Goal: Information Seeking & Learning: Find specific fact

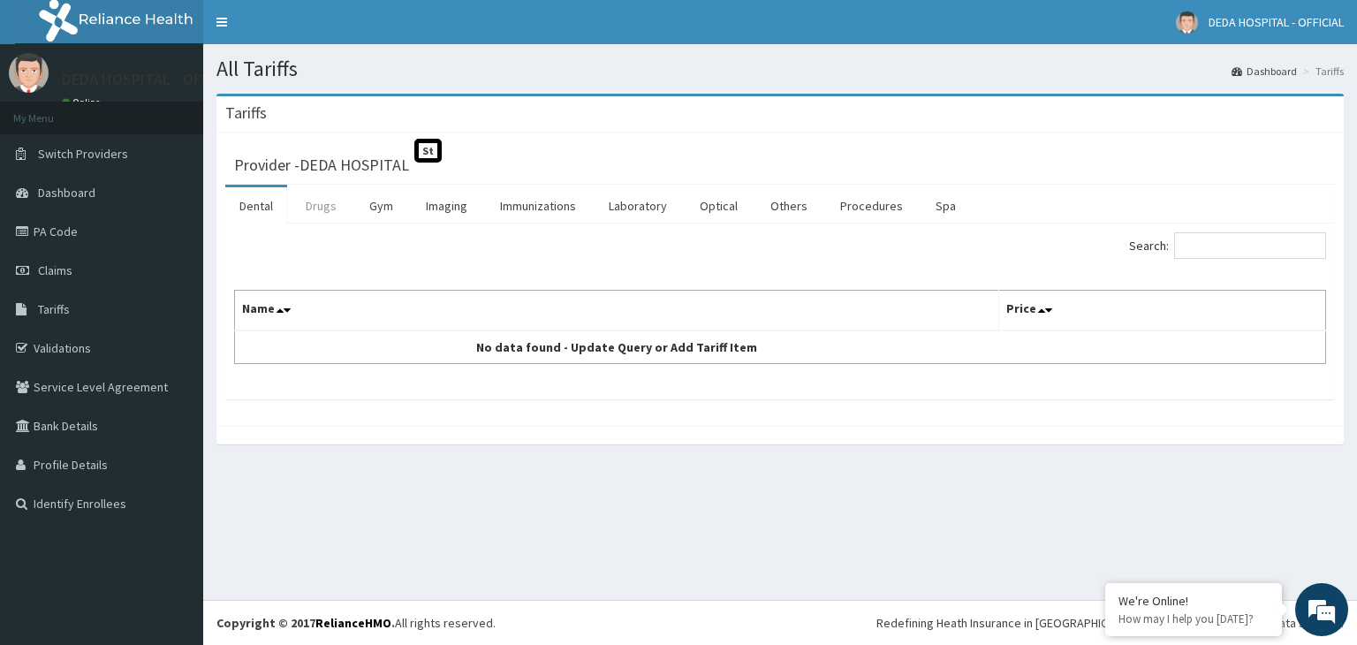
click at [331, 207] on link "Drugs" at bounding box center [321, 205] width 59 height 37
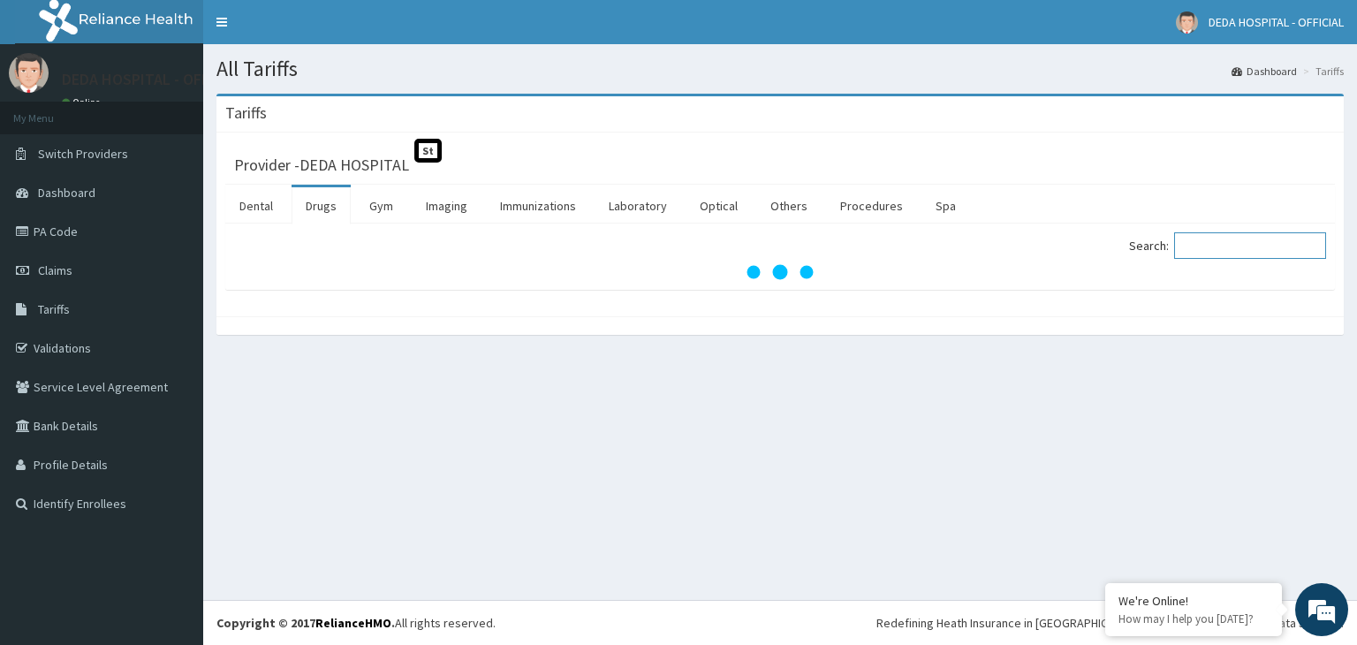
click at [1210, 248] on input "Search:" at bounding box center [1250, 245] width 152 height 27
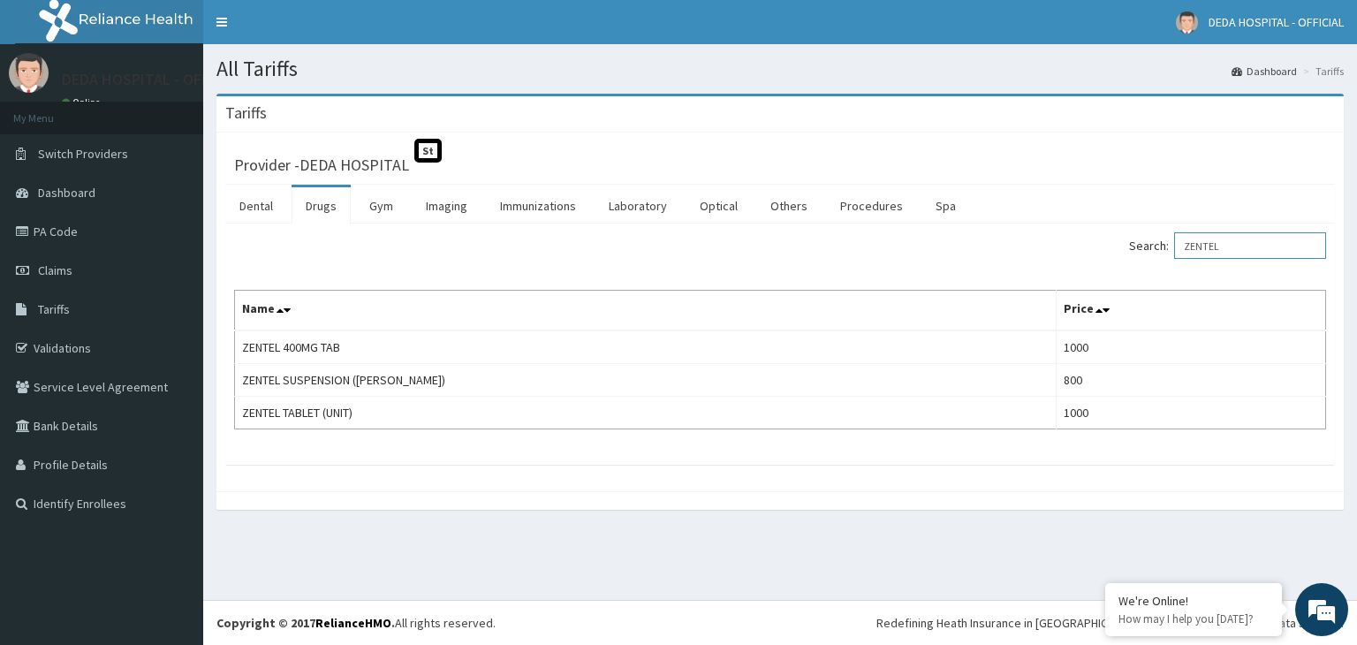
click at [1251, 244] on input "ZENTEL" at bounding box center [1250, 245] width 152 height 27
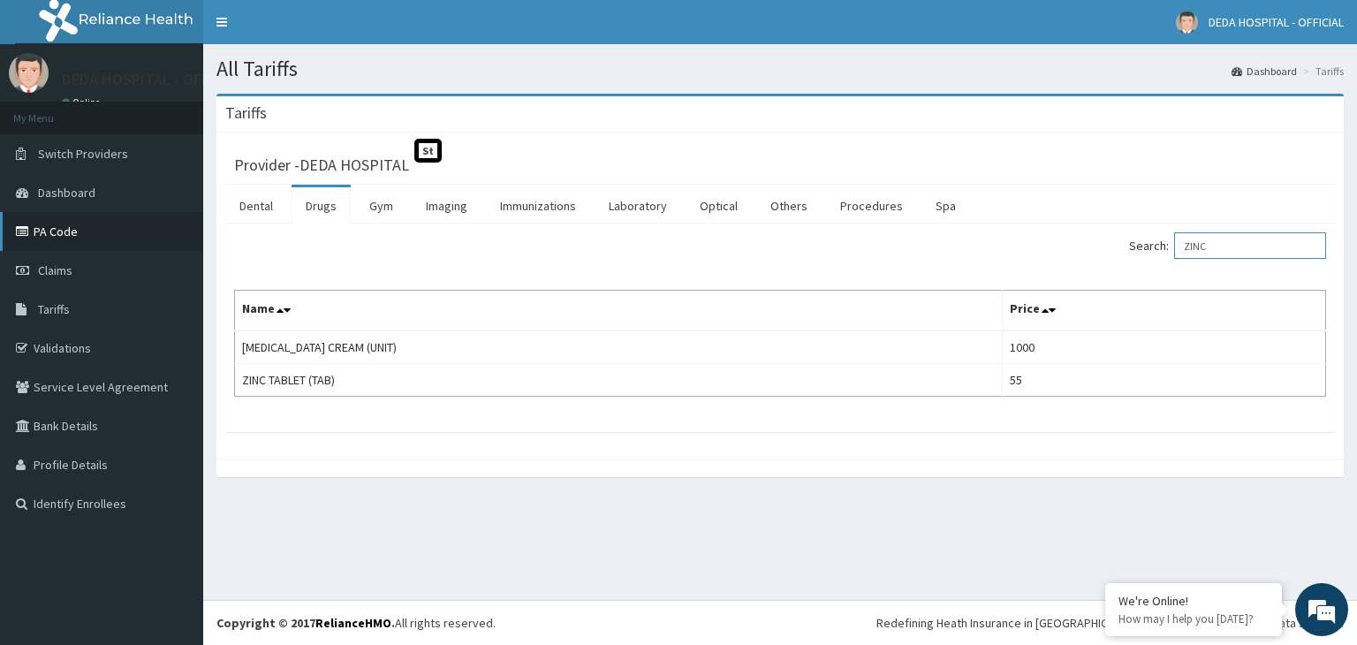
type input "ZINC"
click at [87, 234] on link "PA Code" at bounding box center [101, 231] width 203 height 39
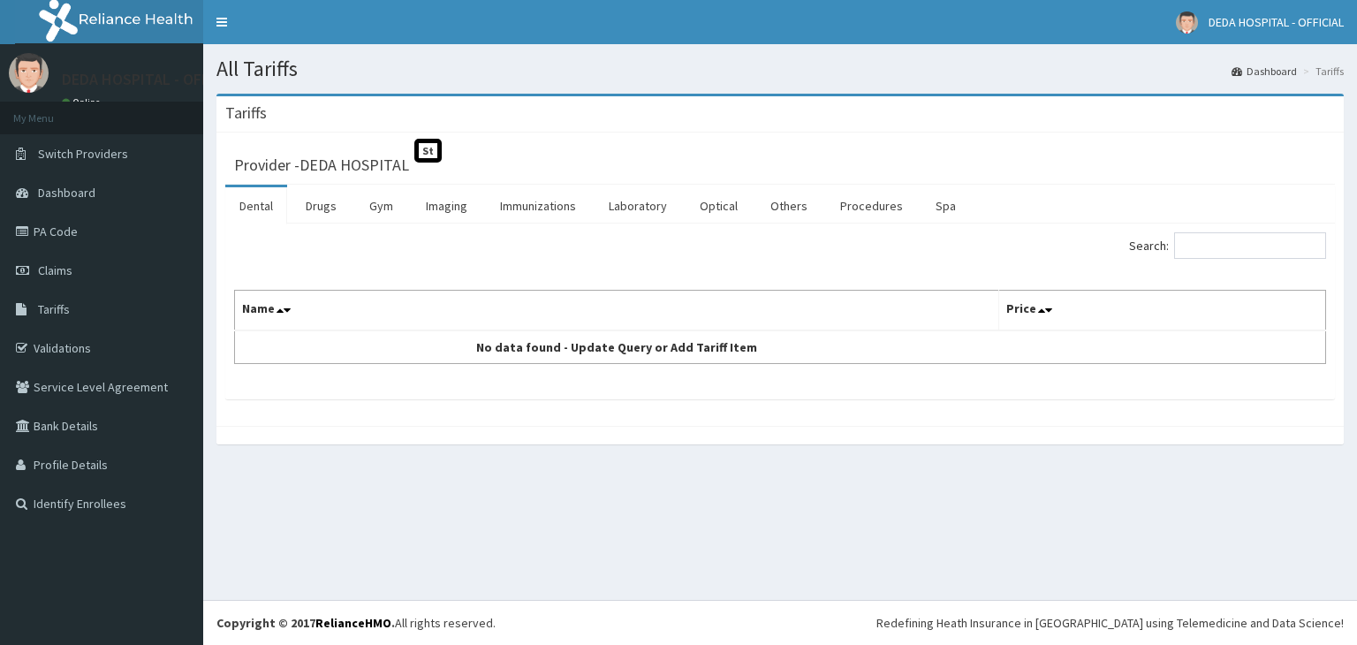
click at [336, 200] on link "Drugs" at bounding box center [321, 205] width 59 height 37
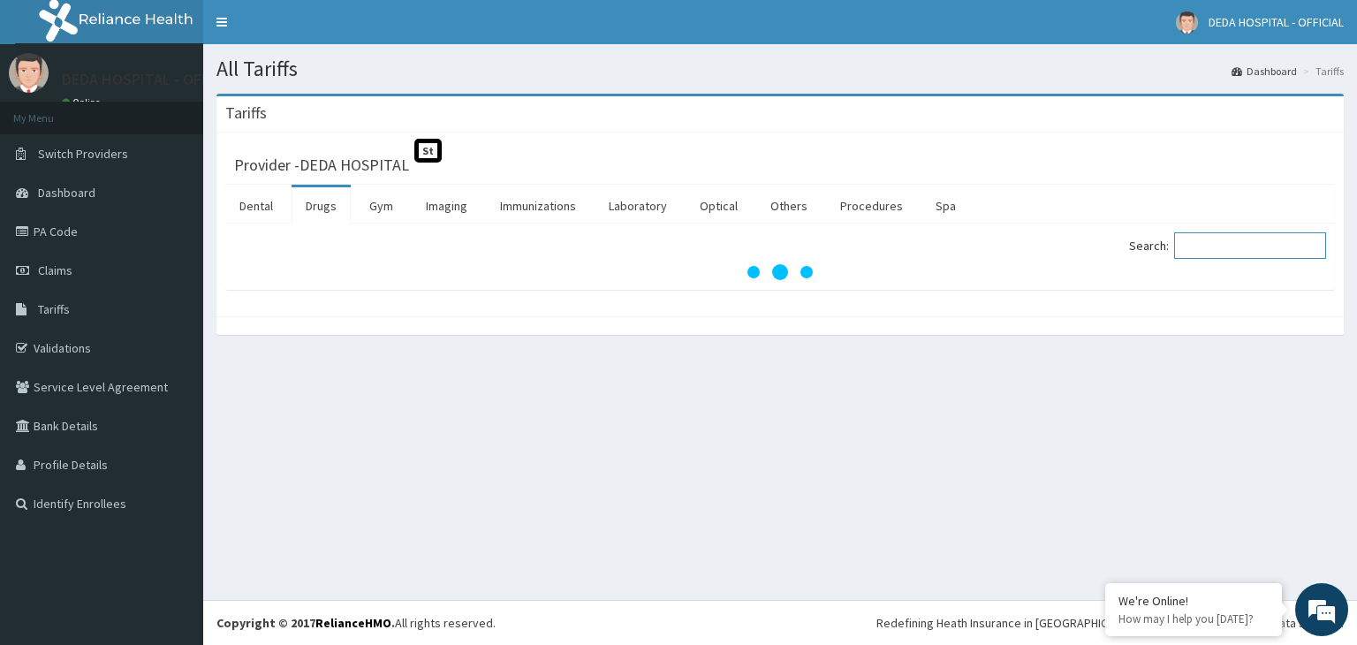
click at [1219, 248] on input "Search:" at bounding box center [1250, 245] width 152 height 27
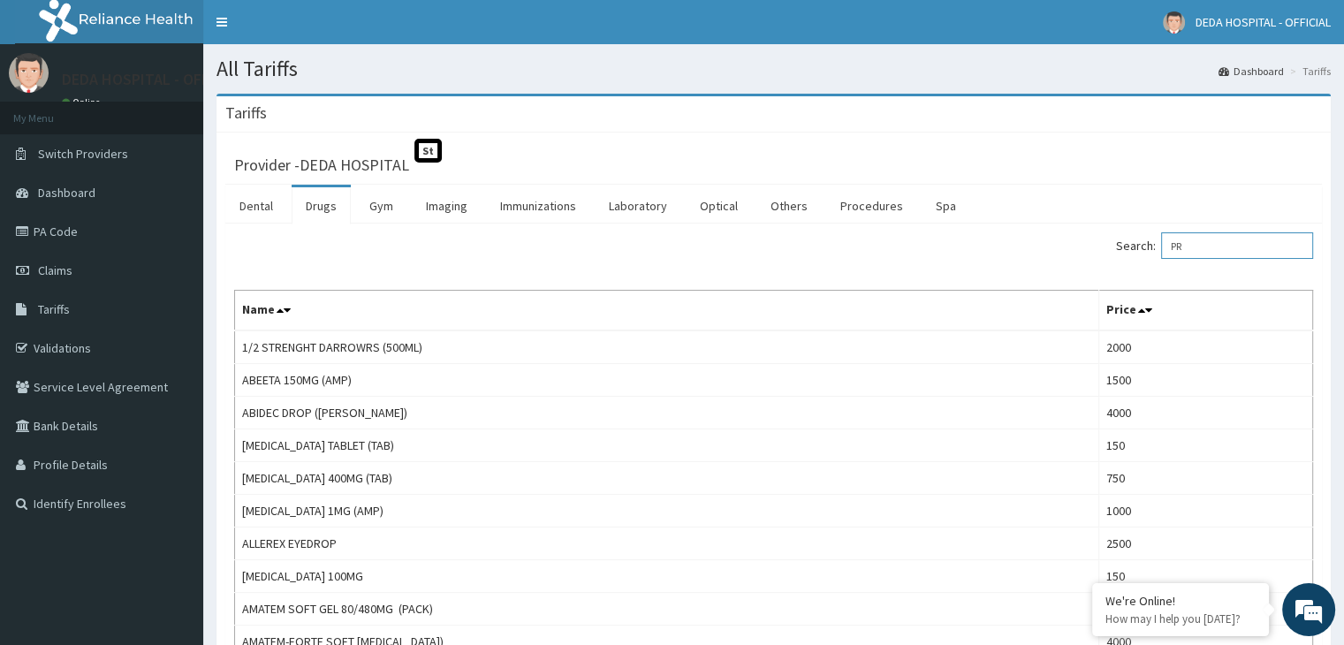
type input "P"
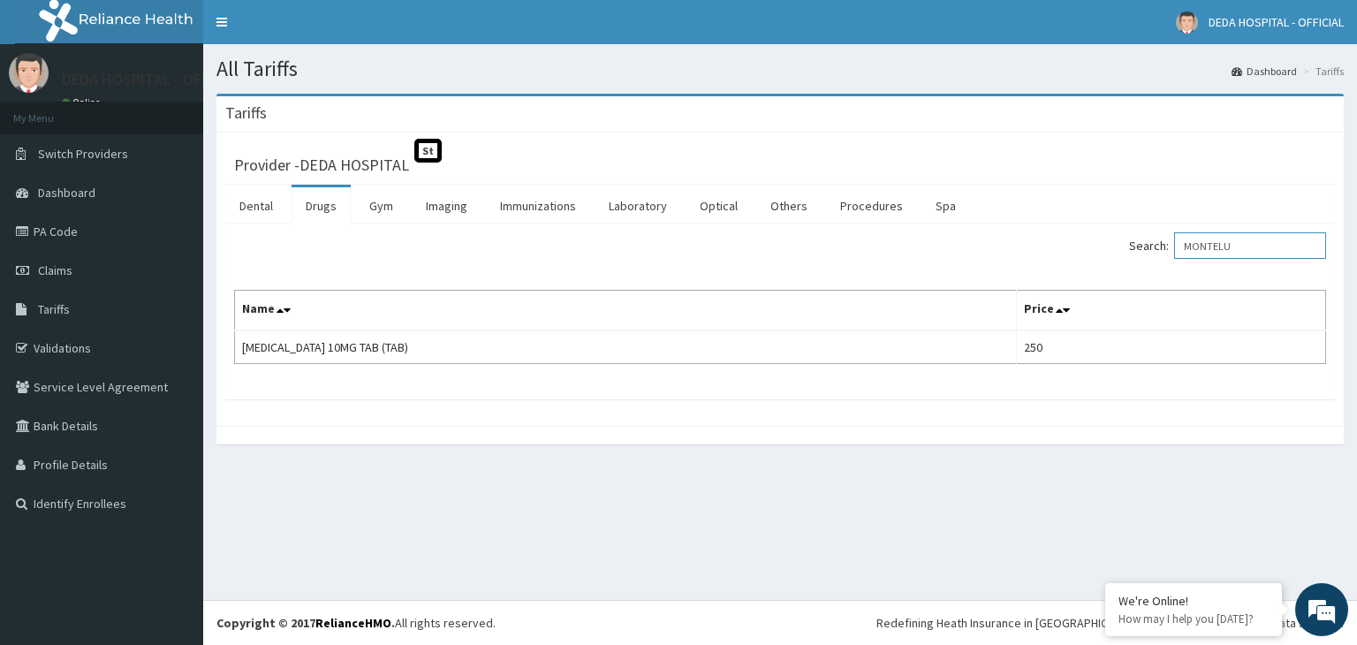
type input "MONTELU"
click at [67, 235] on link "PA Code" at bounding box center [101, 231] width 203 height 39
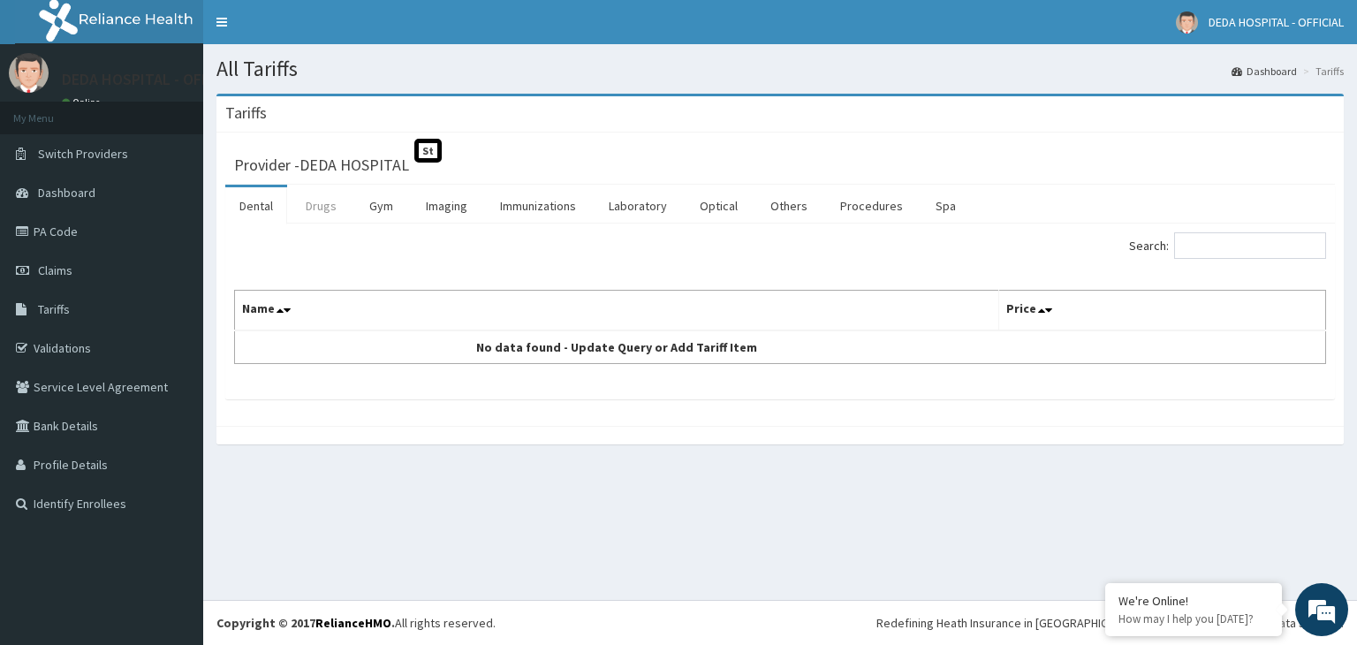
click at [318, 210] on link "Drugs" at bounding box center [321, 205] width 59 height 37
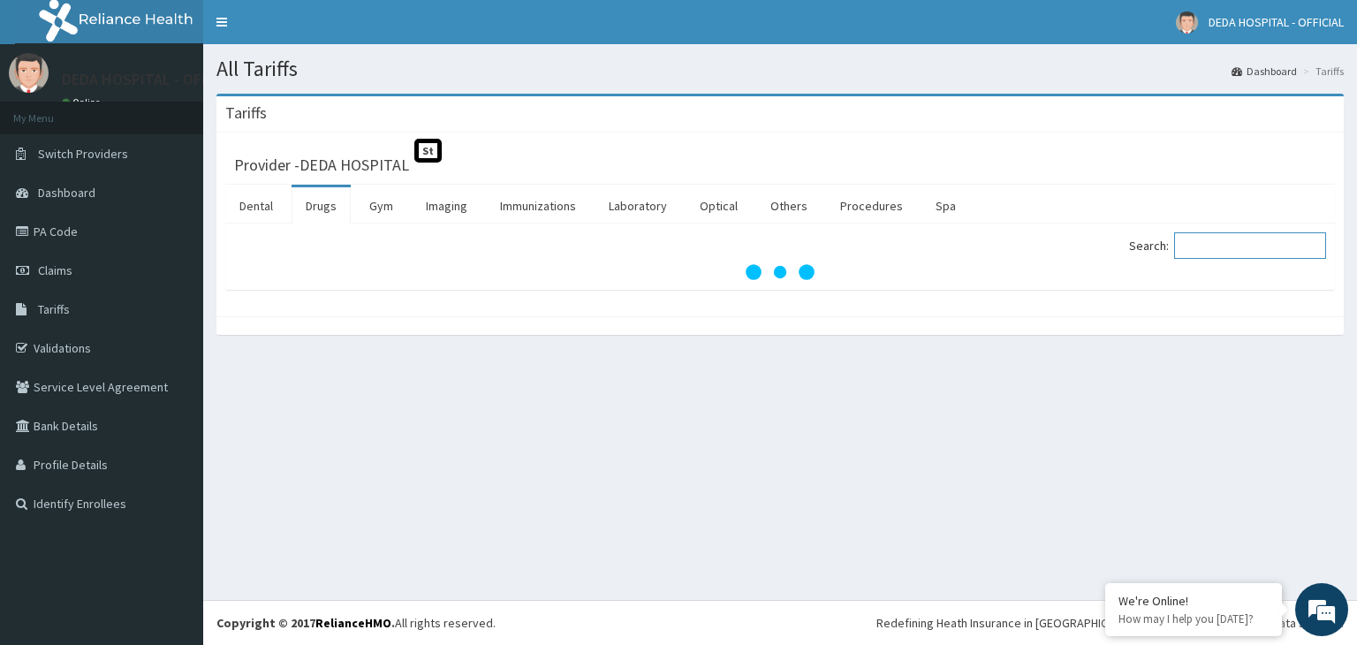
click at [1198, 248] on input "Search:" at bounding box center [1250, 245] width 152 height 27
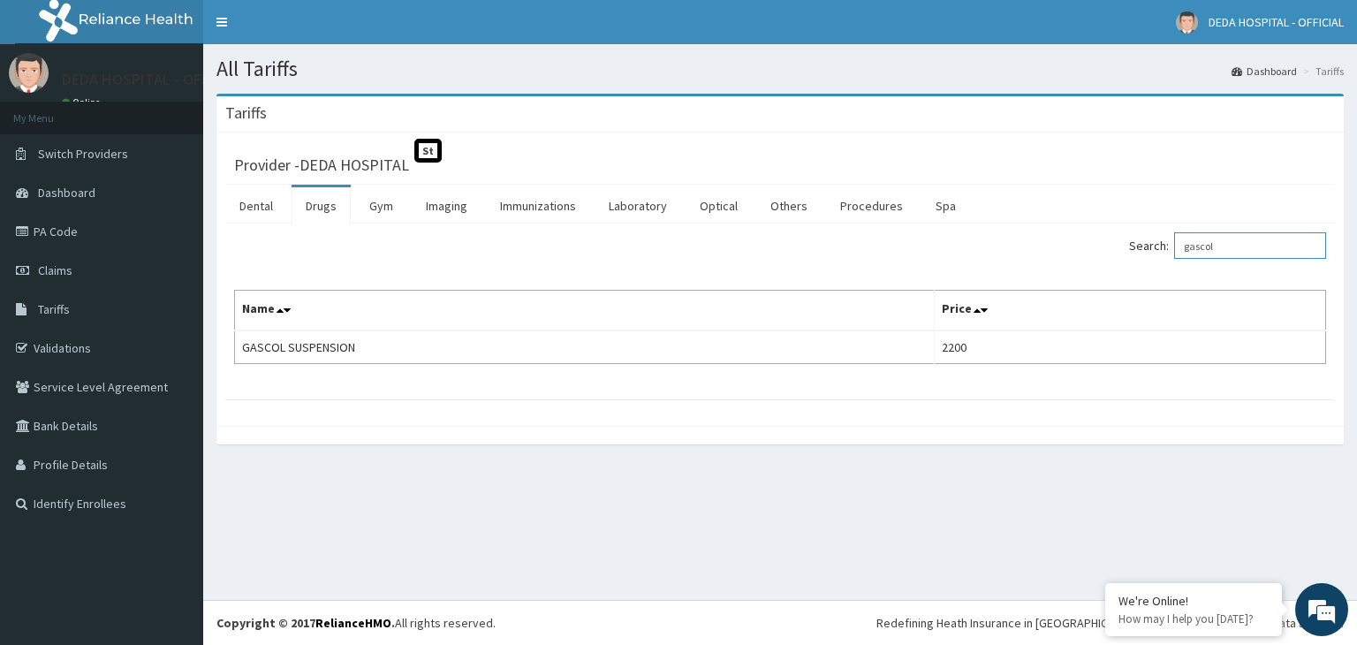
click at [1239, 245] on input "gascol" at bounding box center [1250, 245] width 152 height 27
type input "g"
type input "c"
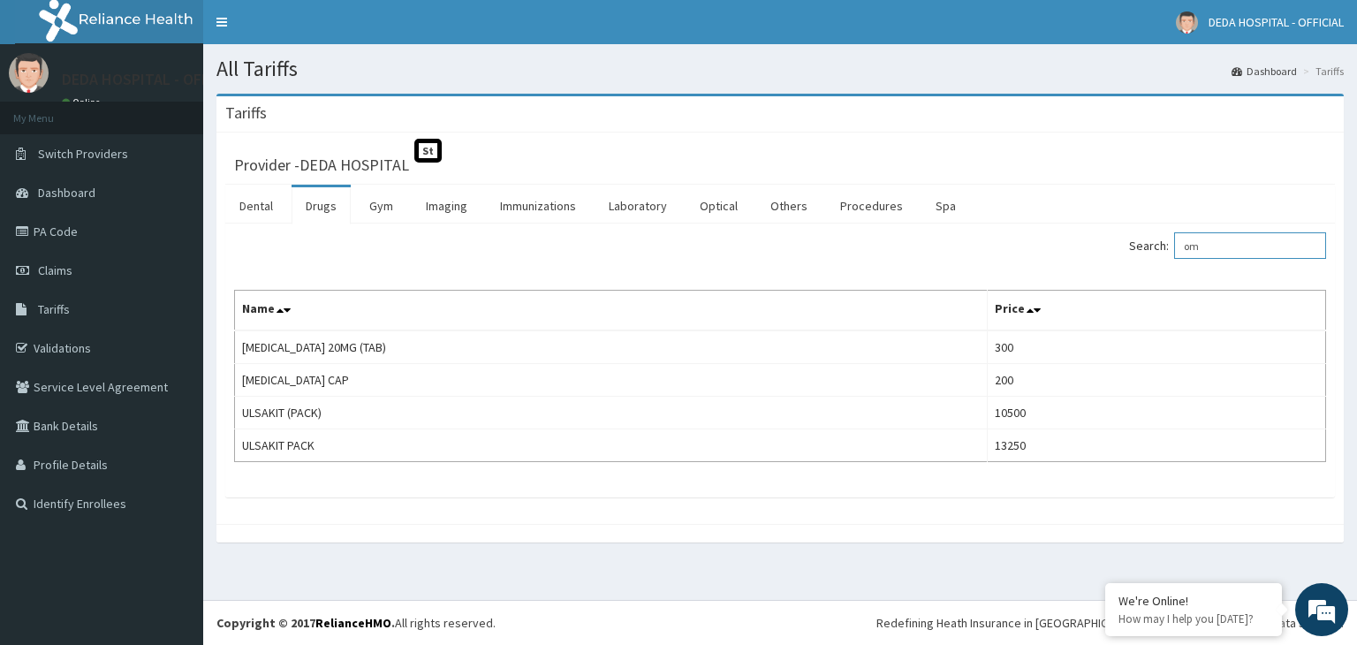
type input "o"
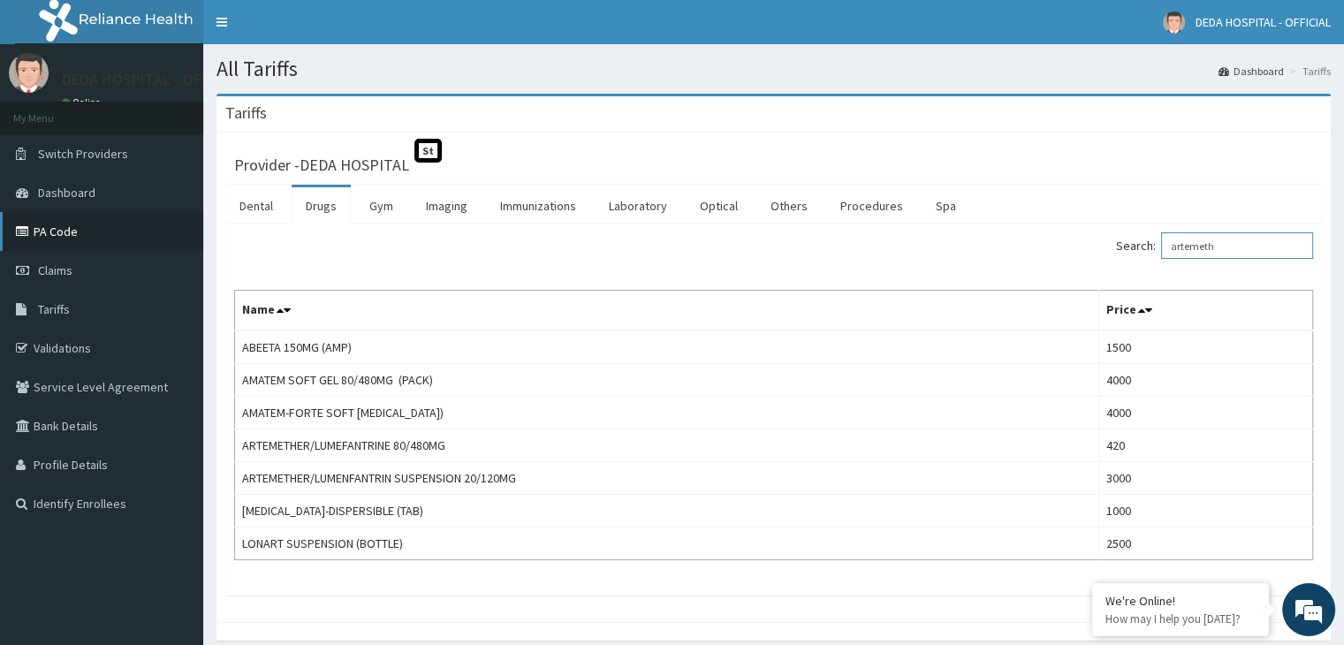
type input "artemeth"
click at [74, 237] on link "PA Code" at bounding box center [101, 231] width 203 height 39
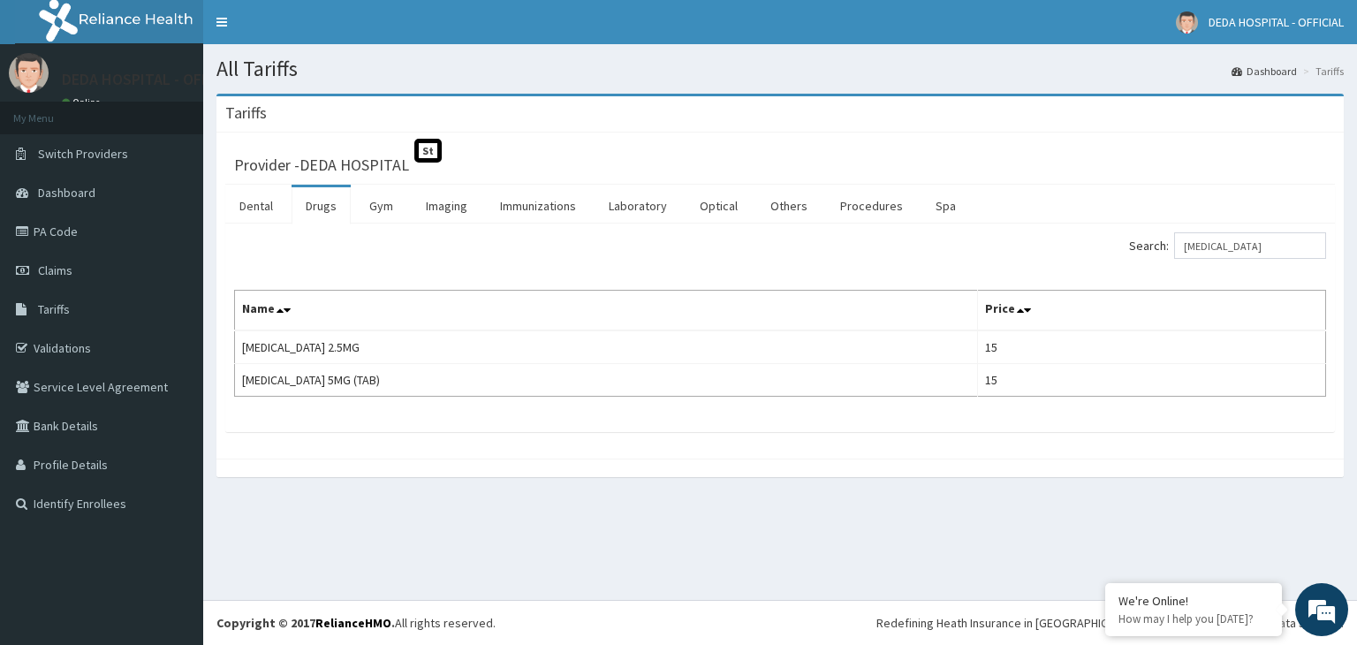
click at [1250, 251] on input "folic acid" at bounding box center [1250, 245] width 152 height 27
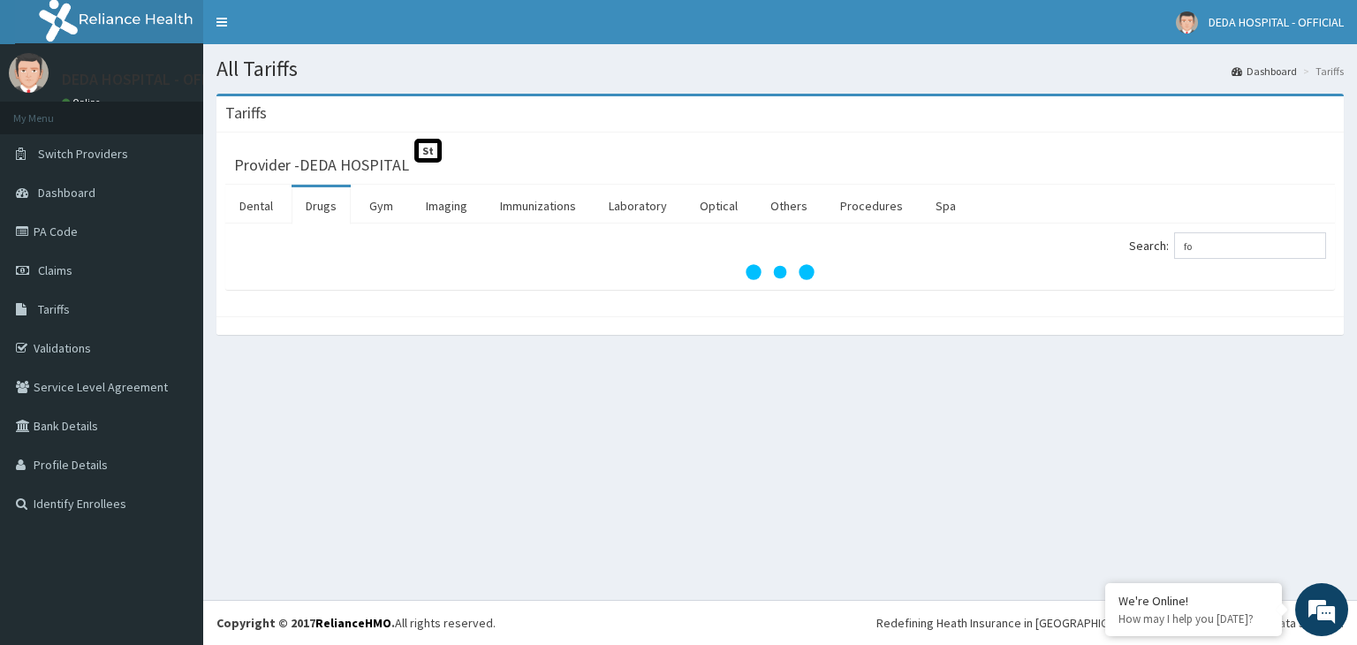
type input "f"
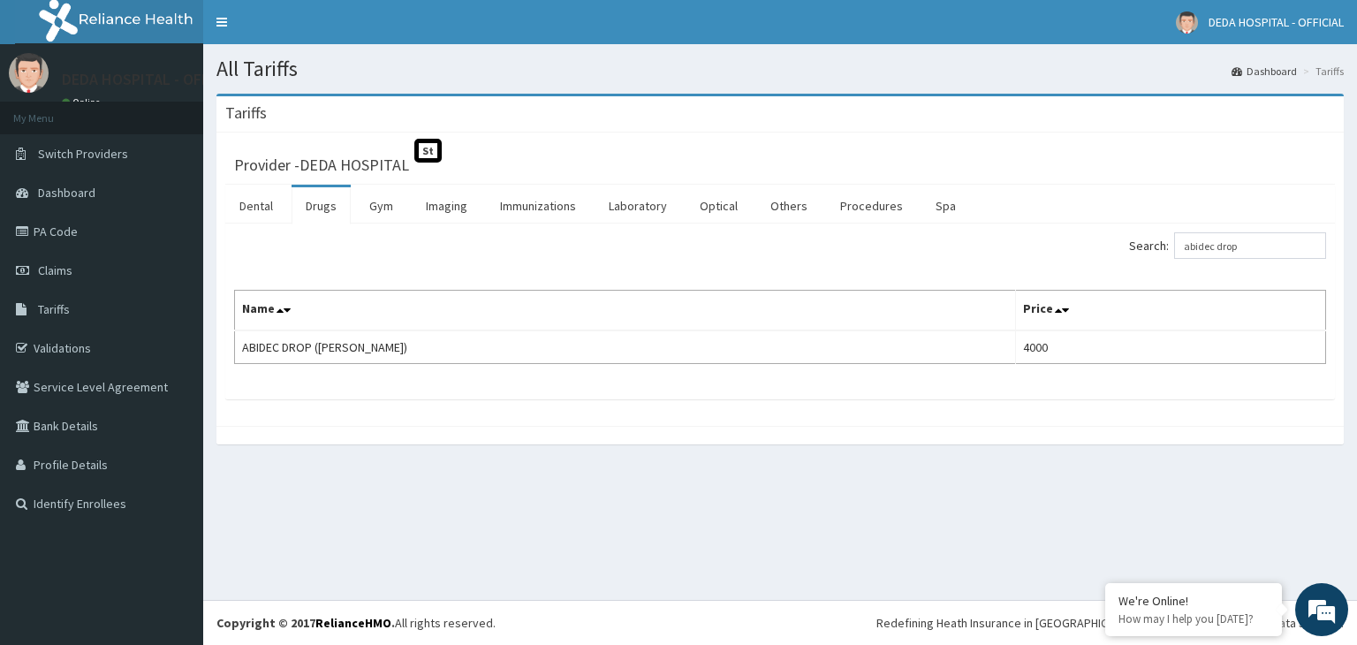
type input "abidec drop"
click at [67, 239] on link "PA Code" at bounding box center [101, 231] width 203 height 39
